Goal: Transaction & Acquisition: Book appointment/travel/reservation

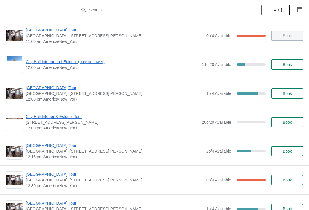
scroll to position [206, 0]
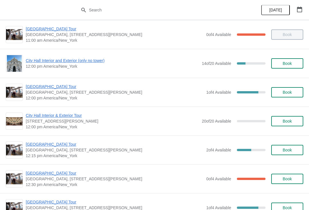
click at [46, 146] on span "[GEOGRAPHIC_DATA] Tour" at bounding box center [115, 145] width 178 height 6
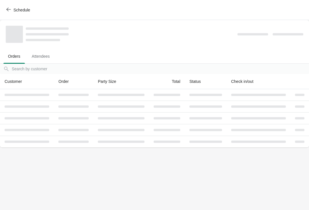
scroll to position [0, 0]
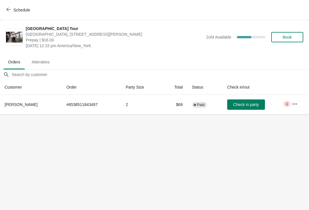
click at [13, 8] on span "Schedule" at bounding box center [18, 9] width 23 height 5
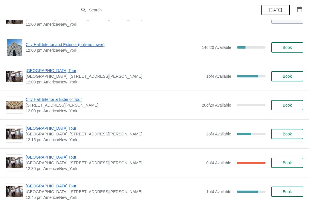
scroll to position [225, 0]
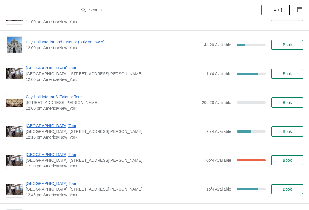
click at [290, 134] on button "Book" at bounding box center [287, 131] width 32 height 10
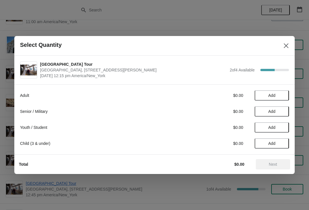
click at [271, 95] on span "Add" at bounding box center [271, 95] width 7 height 5
click at [275, 161] on button "Next" at bounding box center [273, 164] width 34 height 10
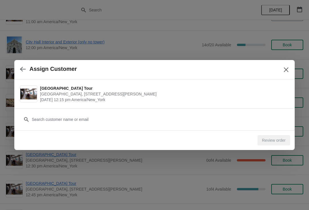
click at [23, 70] on icon "button" at bounding box center [23, 69] width 6 height 6
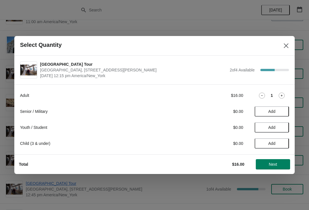
click at [288, 96] on div "1" at bounding box center [272, 96] width 34 height 6
click at [284, 93] on icon at bounding box center [282, 96] width 6 height 6
click at [274, 165] on span "Next" at bounding box center [273, 164] width 8 height 5
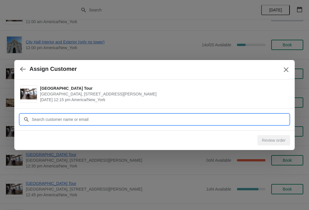
click at [41, 119] on input "Customer" at bounding box center [159, 119] width 257 height 10
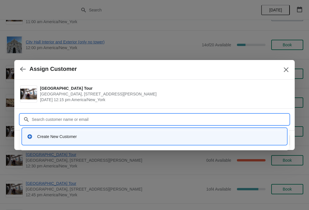
type input "D"
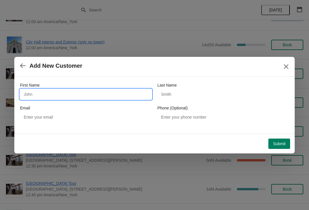
click at [34, 91] on input "First Name" at bounding box center [86, 94] width 132 height 10
type input "[PERSON_NAME]"
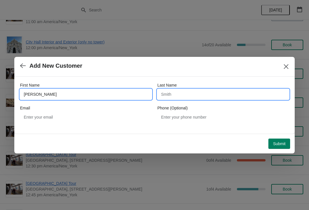
click at [167, 95] on input "Last Name" at bounding box center [223, 94] width 132 height 10
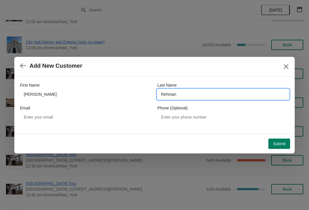
type input "Rehman"
click at [281, 144] on span "Submit" at bounding box center [279, 144] width 13 height 5
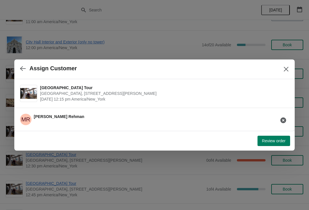
click at [281, 140] on span "Review order" at bounding box center [273, 141] width 23 height 5
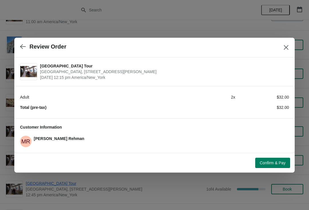
click at [278, 161] on span "Confirm & Pay" at bounding box center [273, 163] width 26 height 5
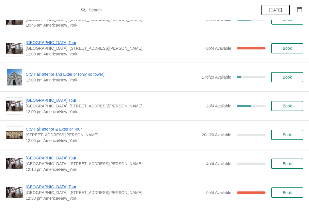
scroll to position [759, 0]
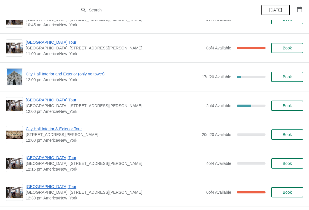
click at [29, 132] on span "City Hall Interior & Exterior Tour" at bounding box center [112, 129] width 173 height 6
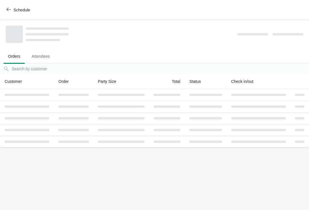
scroll to position [0, 0]
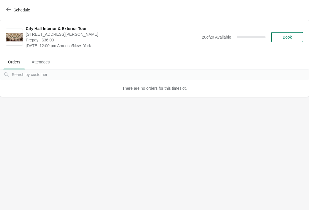
click at [19, 5] on button "Schedule" at bounding box center [19, 10] width 32 height 10
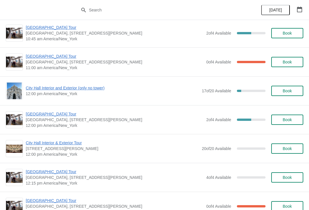
scroll to position [745, 0]
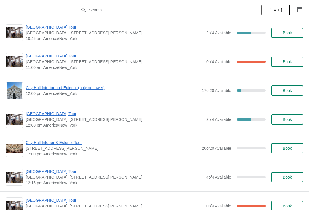
click at [80, 90] on span "City Hall Interior and Exterior (only no tower)" at bounding box center [112, 88] width 173 height 6
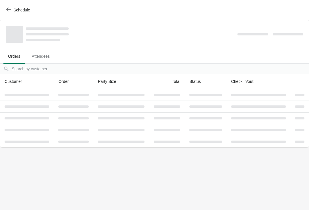
scroll to position [0, 0]
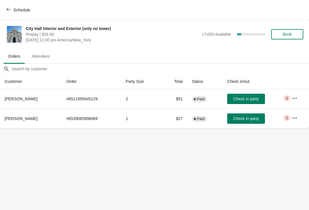
click at [296, 119] on icon "button" at bounding box center [295, 118] width 6 height 6
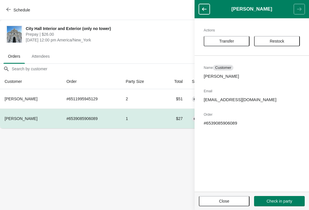
click at [227, 41] on span "Transfer" at bounding box center [226, 41] width 15 height 5
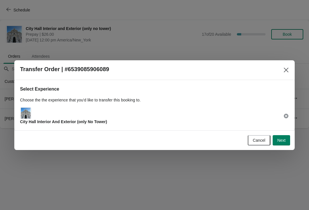
click at [282, 142] on span "Next" at bounding box center [281, 140] width 8 height 5
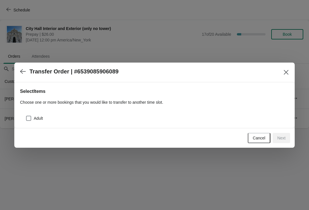
click at [30, 116] on span at bounding box center [28, 118] width 5 height 5
click at [26, 116] on input "Adult" at bounding box center [26, 116] width 0 height 0
checkbox input "true"
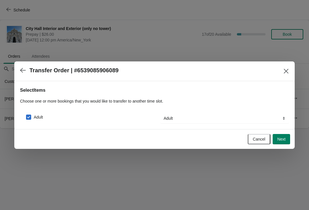
click at [285, 139] on span "Next" at bounding box center [281, 139] width 8 height 5
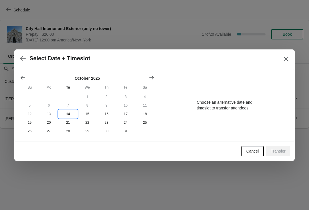
click at [68, 113] on button "14" at bounding box center [67, 114] width 19 height 9
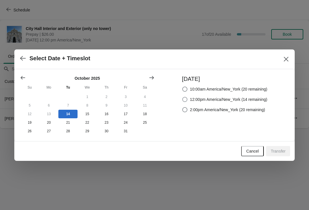
click at [182, 101] on span at bounding box center [184, 99] width 5 height 5
click at [182, 97] on input "12:00pm America/New_York (14 remaining)" at bounding box center [182, 97] width 0 height 0
radio input "true"
click at [284, 154] on span "Transfer" at bounding box center [278, 151] width 15 height 5
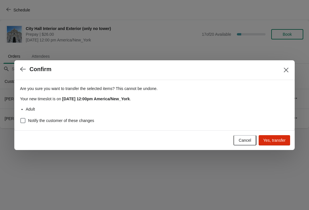
click at [273, 140] on span "Yes, transfer" at bounding box center [274, 140] width 22 height 5
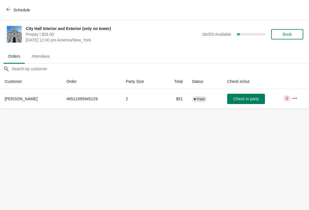
click at [18, 8] on span "Schedule" at bounding box center [21, 10] width 17 height 5
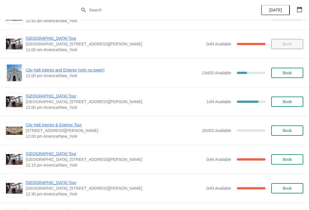
scroll to position [197, 0]
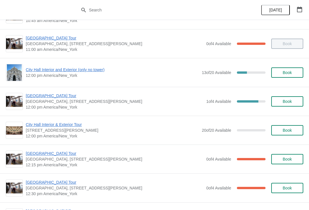
click at [52, 127] on span "City Hall Interior & Exterior Tour" at bounding box center [112, 125] width 173 height 6
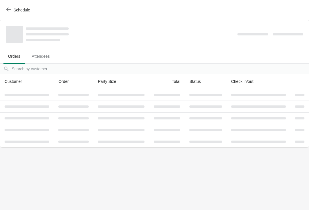
scroll to position [0, 0]
